Goal: Navigation & Orientation: Find specific page/section

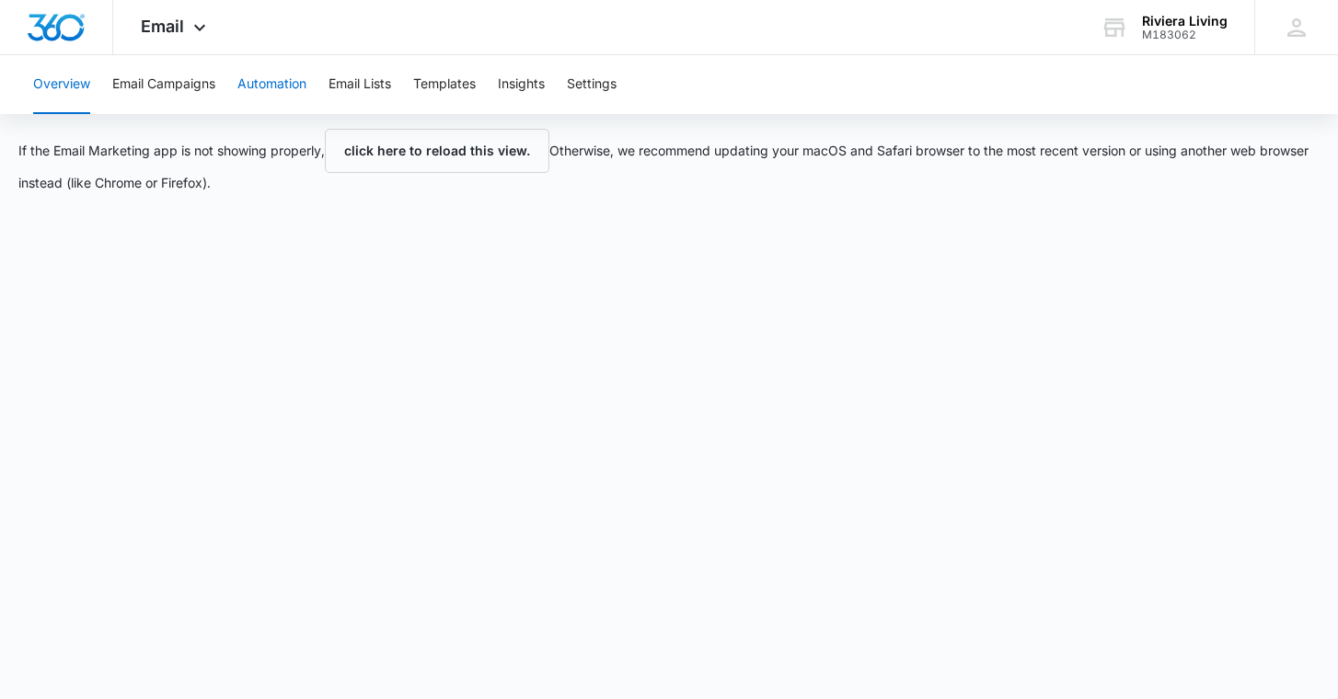
click at [284, 92] on button "Automation" at bounding box center [271, 84] width 69 height 59
click at [185, 86] on button "Email Campaigns" at bounding box center [163, 84] width 103 height 59
click at [391, 78] on button "Email Lists" at bounding box center [360, 84] width 63 height 59
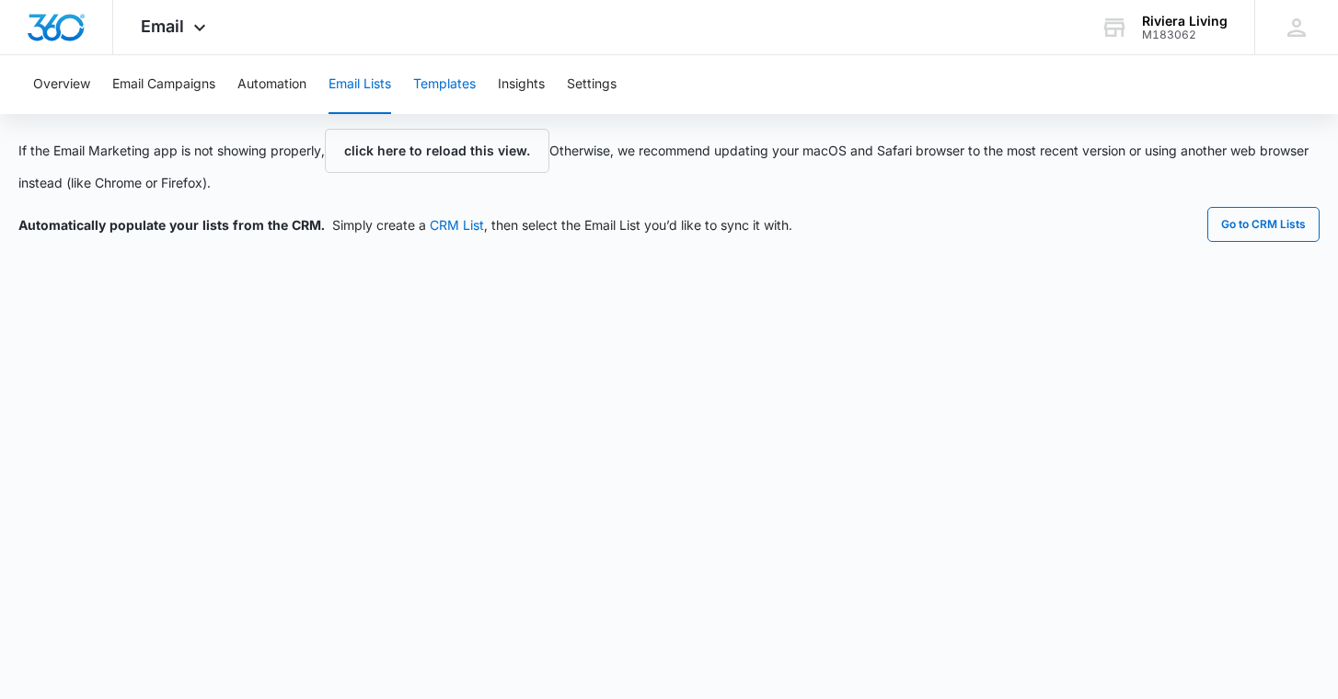
click at [439, 87] on button "Templates" at bounding box center [444, 84] width 63 height 59
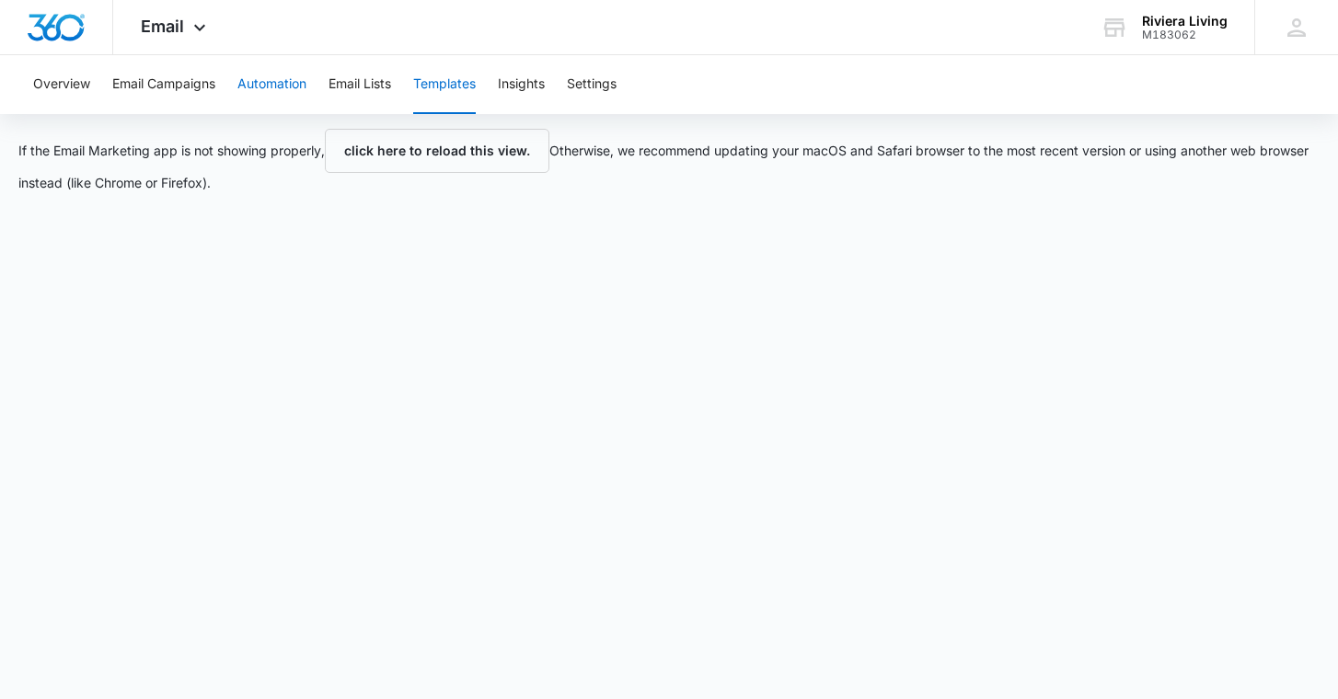
click at [257, 80] on button "Automation" at bounding box center [271, 84] width 69 height 59
